Goal: Book appointment/travel/reservation

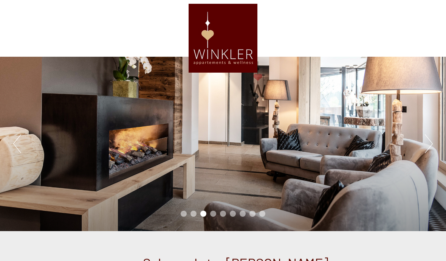
click at [14, 150] on button "Previous" at bounding box center [17, 143] width 8 height 19
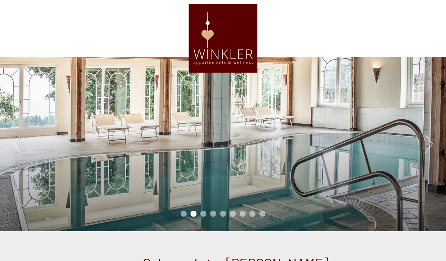
click at [17, 143] on button "Previous" at bounding box center [17, 143] width 8 height 19
click at [17, 142] on button "Previous" at bounding box center [17, 143] width 8 height 19
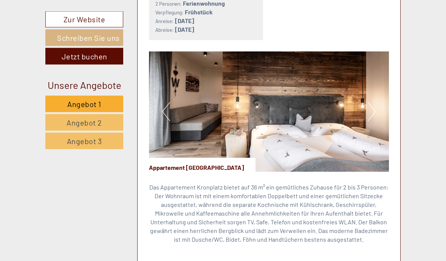
scroll to position [1072, 0]
click at [308, 108] on img at bounding box center [269, 111] width 240 height 120
click at [327, 115] on img at bounding box center [269, 111] width 240 height 120
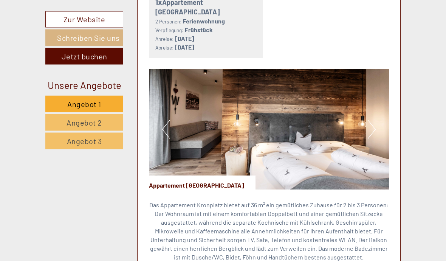
scroll to position [1042, 0]
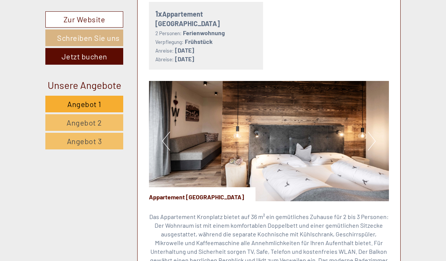
click at [266, 116] on img at bounding box center [269, 141] width 240 height 120
click at [195, 187] on div "Appartement [GEOGRAPHIC_DATA]" at bounding box center [202, 194] width 107 height 14
click at [104, 123] on link "Angebot 2" at bounding box center [84, 122] width 78 height 17
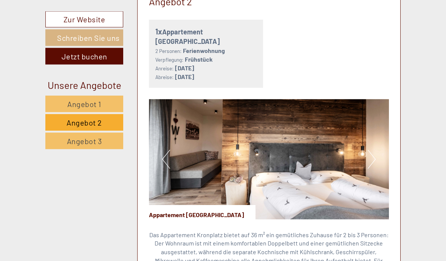
scroll to position [442, 0]
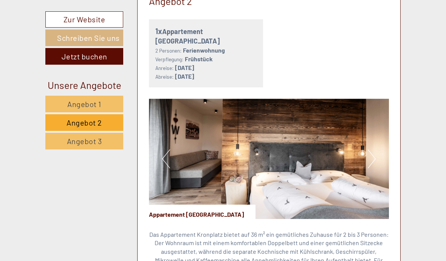
click at [304, 173] on img at bounding box center [269, 159] width 240 height 120
click at [317, 164] on img at bounding box center [269, 159] width 240 height 120
click at [372, 149] on button "Next" at bounding box center [372, 158] width 8 height 19
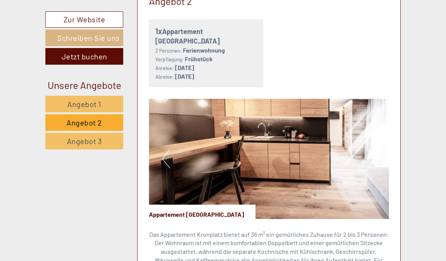
click at [372, 149] on button "Next" at bounding box center [372, 158] width 8 height 19
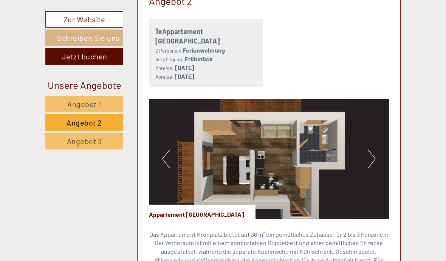
click at [215, 26] on div "1x Appartement Kronplatz" at bounding box center [206, 36] width 102 height 20
click at [285, 155] on img at bounding box center [269, 159] width 240 height 120
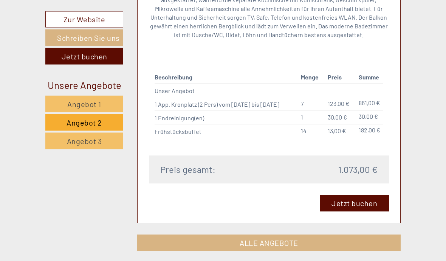
scroll to position [693, 0]
click at [280, 234] on link "ALLE ANGEBOTE" at bounding box center [269, 242] width 264 height 17
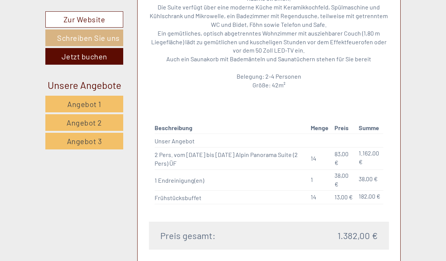
scroll to position [408, 0]
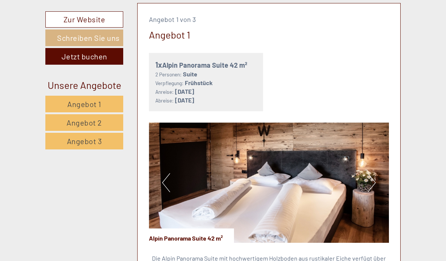
click at [370, 180] on button "Next" at bounding box center [372, 182] width 8 height 19
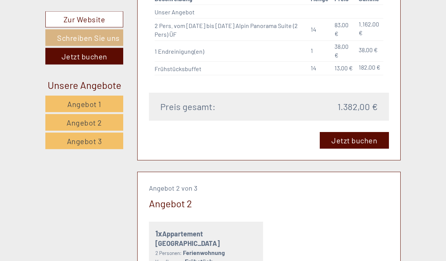
scroll to position [822, 0]
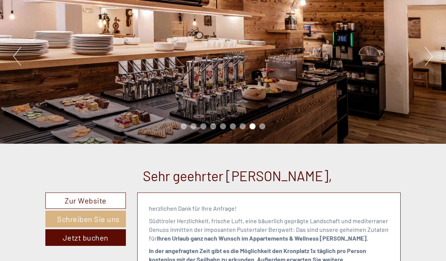
scroll to position [0, 0]
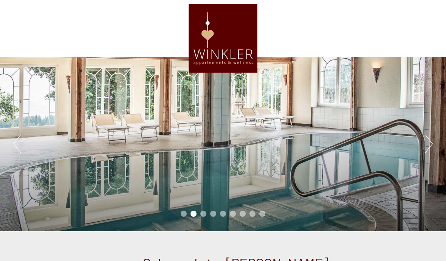
click at [5, 144] on div "Previous Next 1 2 3 4 5 6 7 8 9" at bounding box center [223, 144] width 446 height 174
click at [15, 141] on button "Previous" at bounding box center [17, 143] width 8 height 19
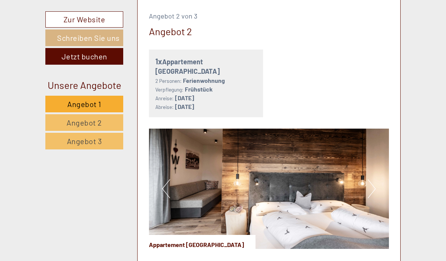
scroll to position [1017, 0]
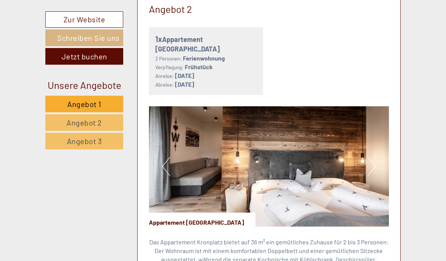
click at [369, 157] on button "Next" at bounding box center [372, 166] width 8 height 19
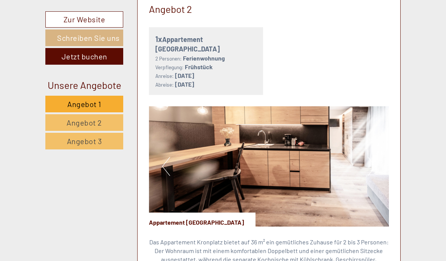
click at [375, 157] on button "Next" at bounding box center [372, 166] width 8 height 19
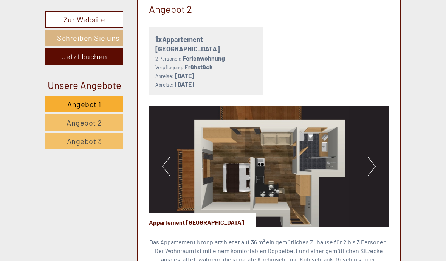
click at [373, 157] on button "Next" at bounding box center [372, 166] width 8 height 19
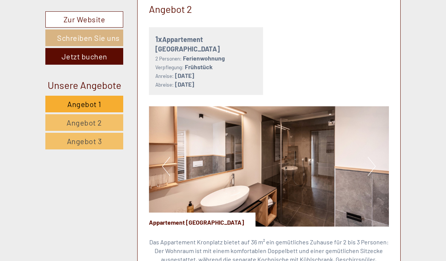
click at [364, 146] on img at bounding box center [269, 166] width 240 height 120
click at [372, 157] on button "Next" at bounding box center [372, 166] width 8 height 19
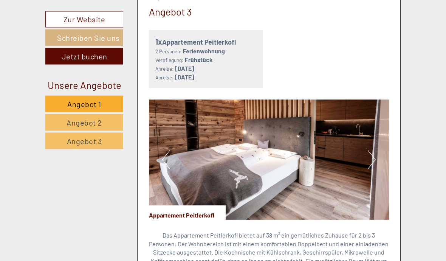
scroll to position [1530, 0]
click at [367, 136] on img at bounding box center [269, 159] width 240 height 120
click at [374, 150] on button "Next" at bounding box center [372, 159] width 8 height 19
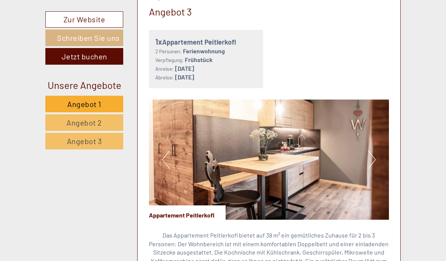
click at [370, 150] on button "Next" at bounding box center [372, 159] width 8 height 19
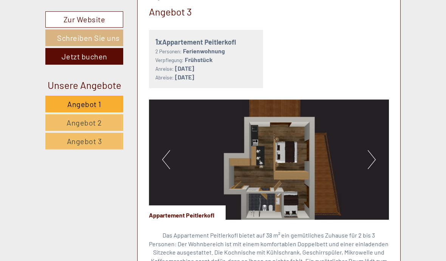
click at [369, 150] on button "Next" at bounding box center [372, 159] width 8 height 19
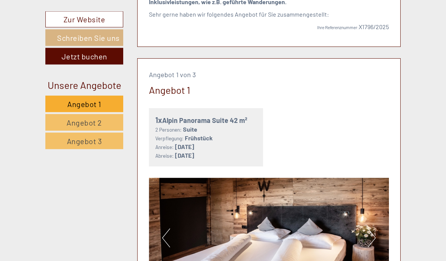
scroll to position [352, 0]
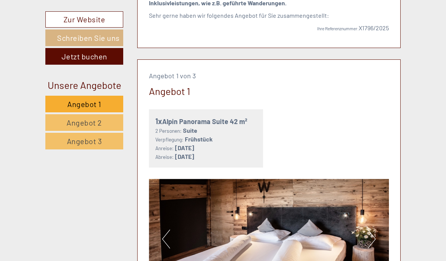
click at [99, 102] on span "Angebot 1" at bounding box center [84, 103] width 34 height 9
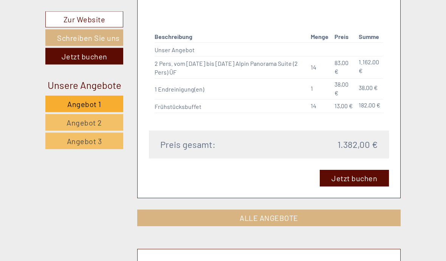
scroll to position [753, 0]
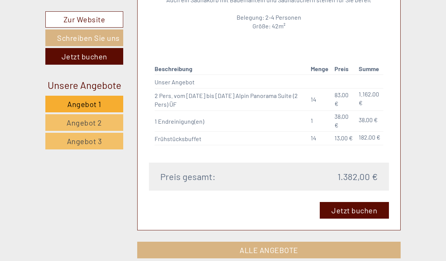
click at [356, 202] on link "Jetzt buchen" at bounding box center [354, 210] width 69 height 17
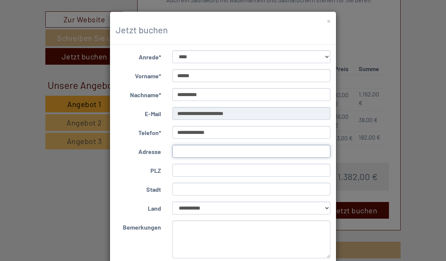
click at [213, 154] on input "Adresse" at bounding box center [251, 151] width 158 height 13
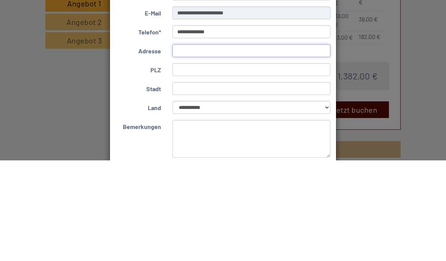
type input "**********"
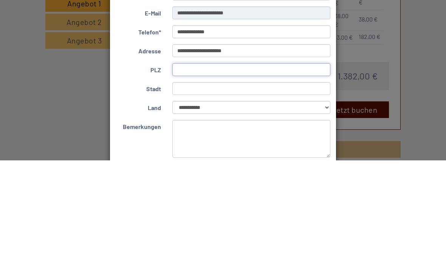
type input "*****"
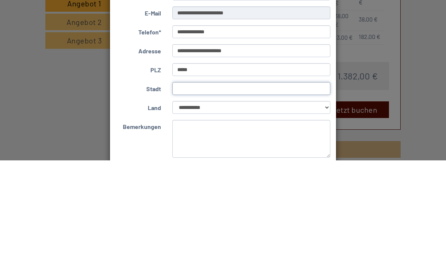
type input "**********"
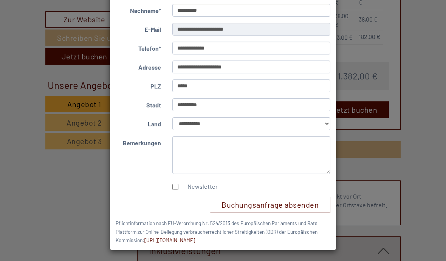
scroll to position [84, 0]
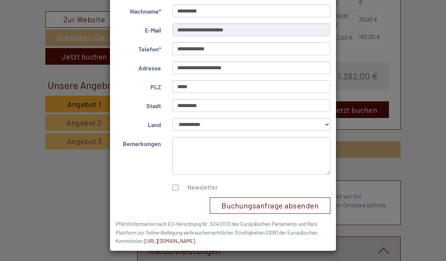
click at [288, 206] on button "Buchungsanfrage absenden" at bounding box center [270, 205] width 121 height 16
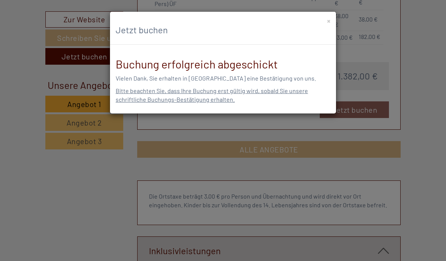
scroll to position [0, 0]
click at [327, 25] on button "×" at bounding box center [328, 21] width 3 height 8
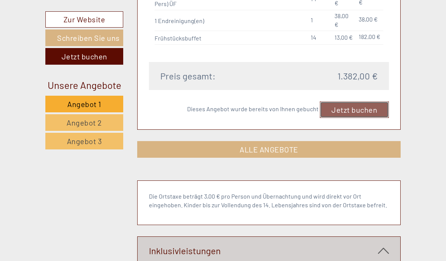
scroll to position [988, 0]
